Goal: Navigation & Orientation: Find specific page/section

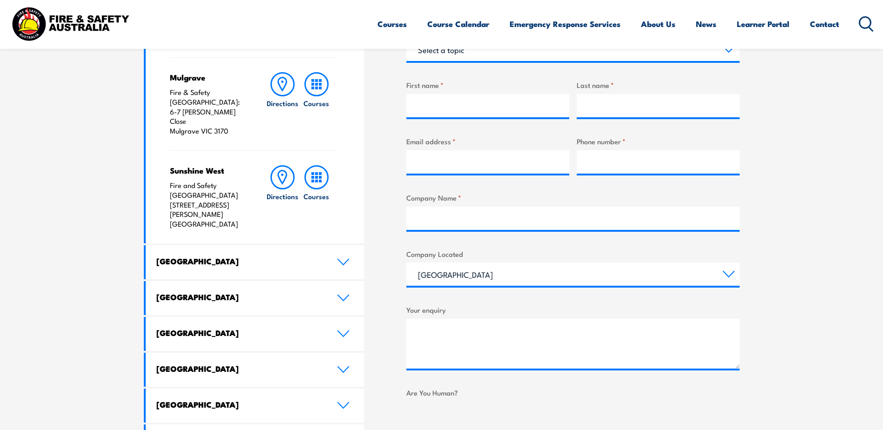
scroll to position [419, 0]
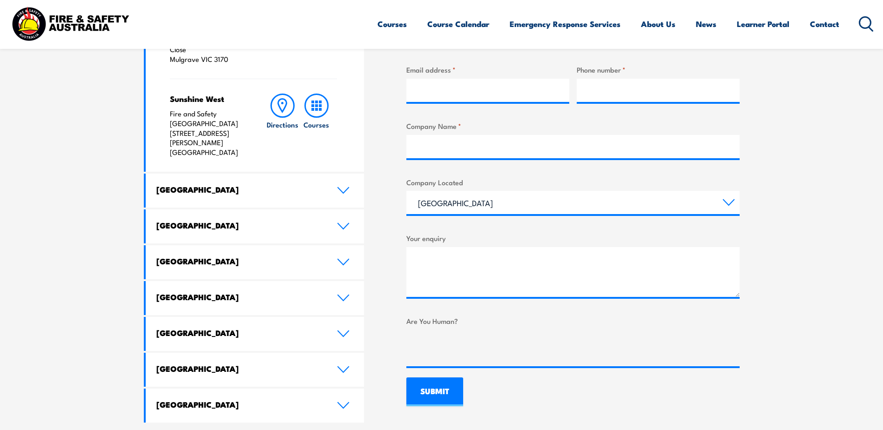
drag, startPoint x: 342, startPoint y: 263, endPoint x: 326, endPoint y: 278, distance: 21.7
click at [341, 294] on icon at bounding box center [343, 297] width 13 height 7
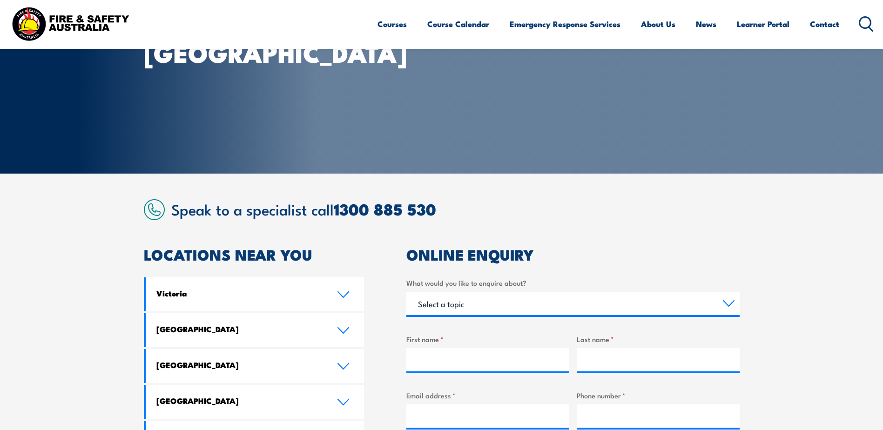
scroll to position [0, 0]
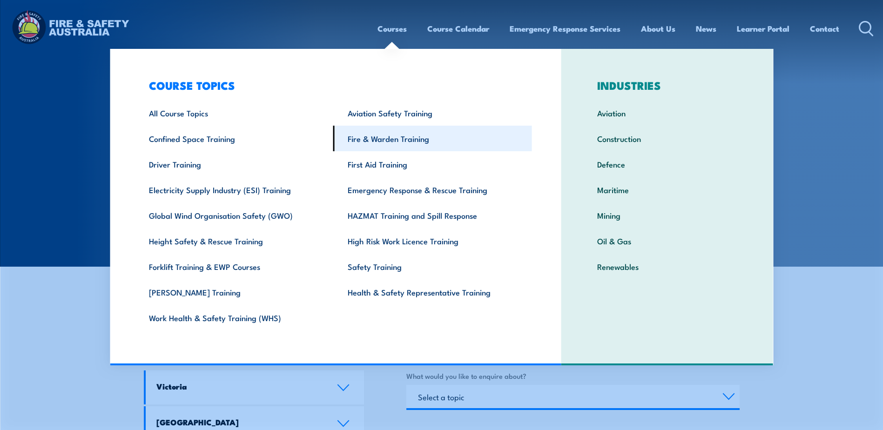
click at [396, 140] on link "Fire & Warden Training" at bounding box center [432, 139] width 199 height 26
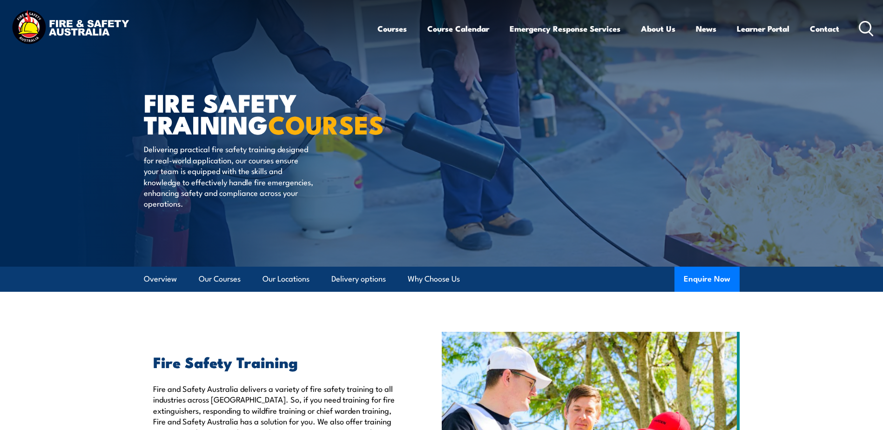
click at [86, 25] on img at bounding box center [70, 28] width 122 height 40
